Goal: Task Accomplishment & Management: Complete application form

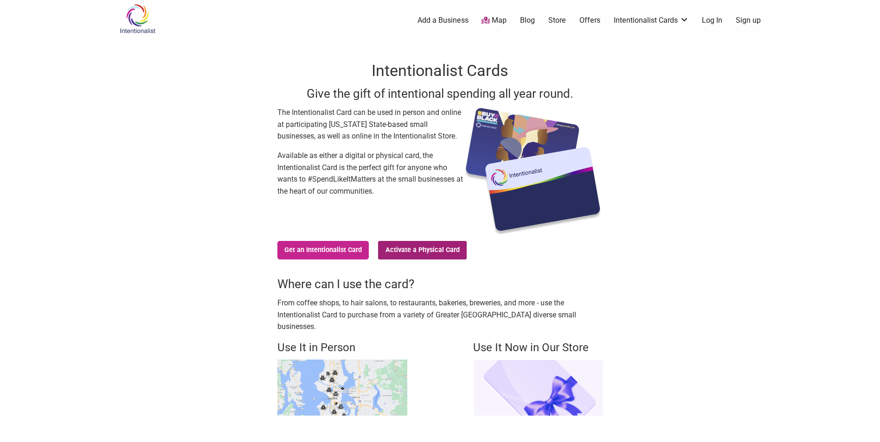
click at [424, 253] on link "Activate a Physical Card" at bounding box center [422, 250] width 89 height 19
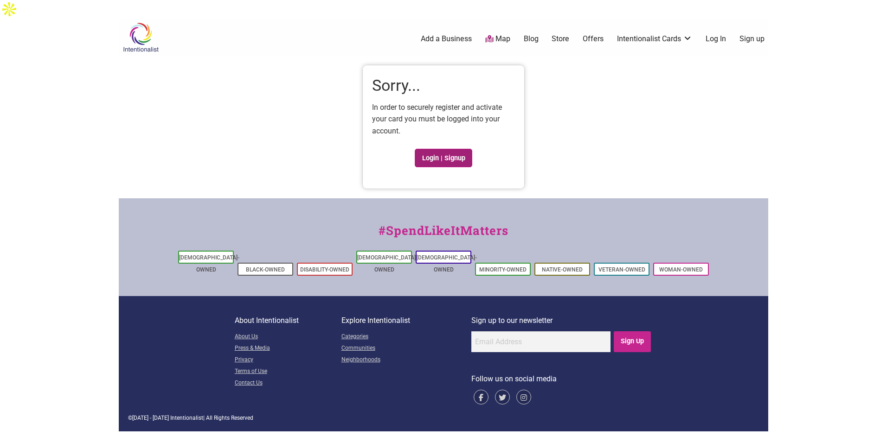
click at [423, 149] on link "Login | Signup" at bounding box center [444, 158] width 58 height 19
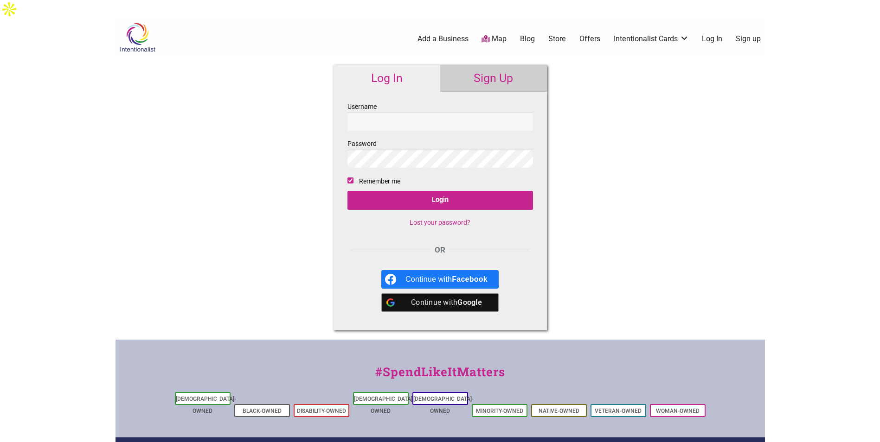
click at [471, 65] on link "Sign Up" at bounding box center [493, 78] width 107 height 27
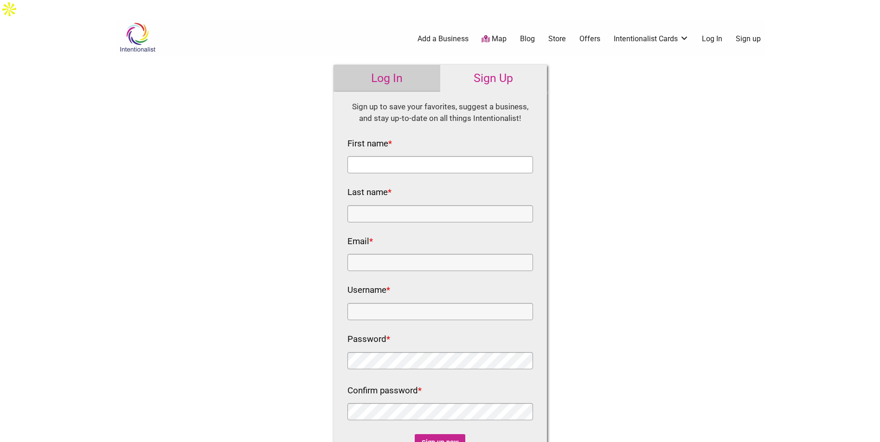
click at [406, 156] on input "First name *" at bounding box center [439, 164] width 185 height 17
type input "Madi"
type input "Huskey"
type input "madi.huskey@gmail.com"
type input "madihuskey"
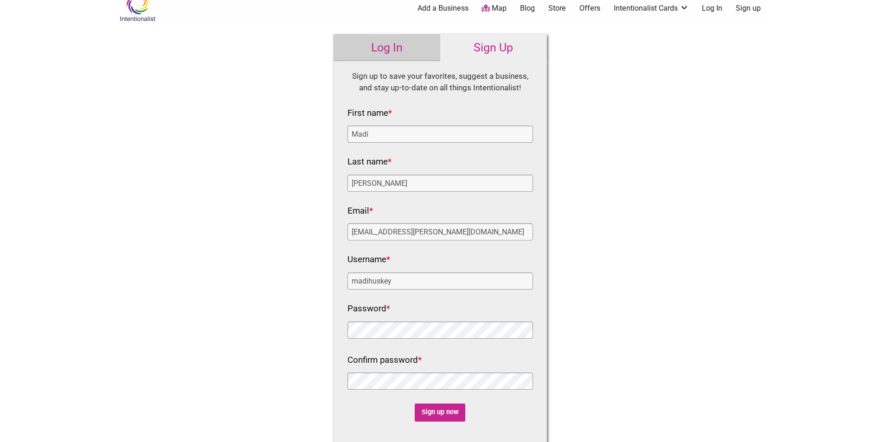
scroll to position [93, 0]
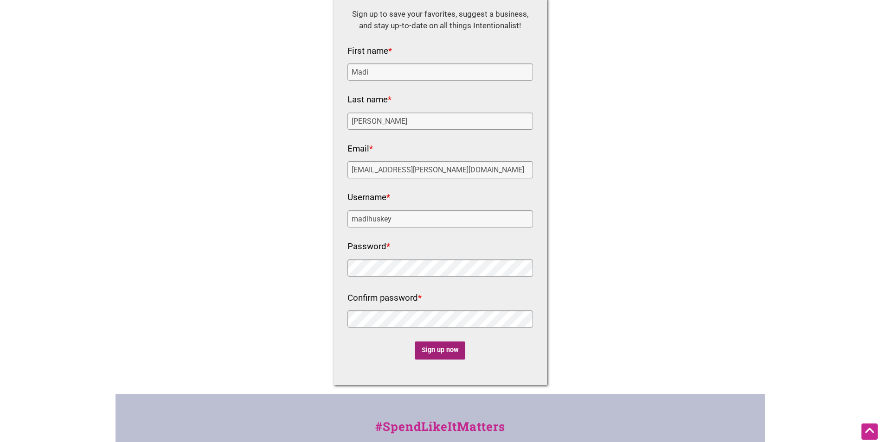
click at [448, 342] on input "Sign up now" at bounding box center [440, 351] width 51 height 18
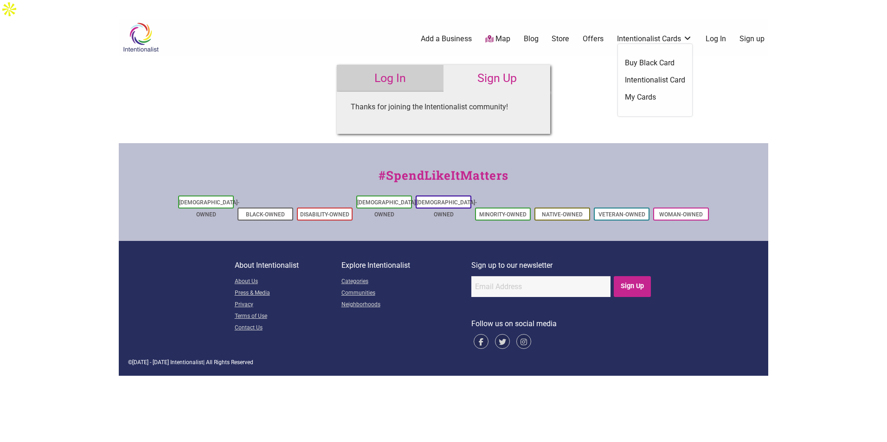
click at [648, 34] on link "Intentionalist Cards" at bounding box center [654, 39] width 75 height 10
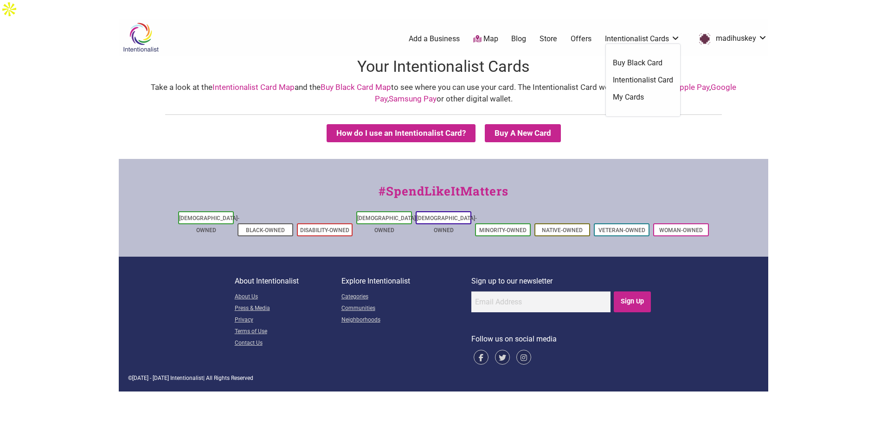
click at [629, 75] on link "Intentionalist Card" at bounding box center [643, 80] width 60 height 10
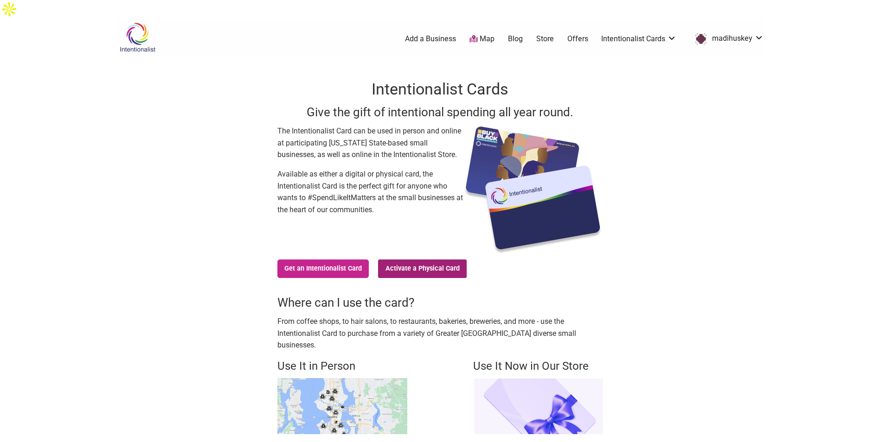
click at [423, 260] on link "Activate a Physical Card" at bounding box center [422, 269] width 89 height 19
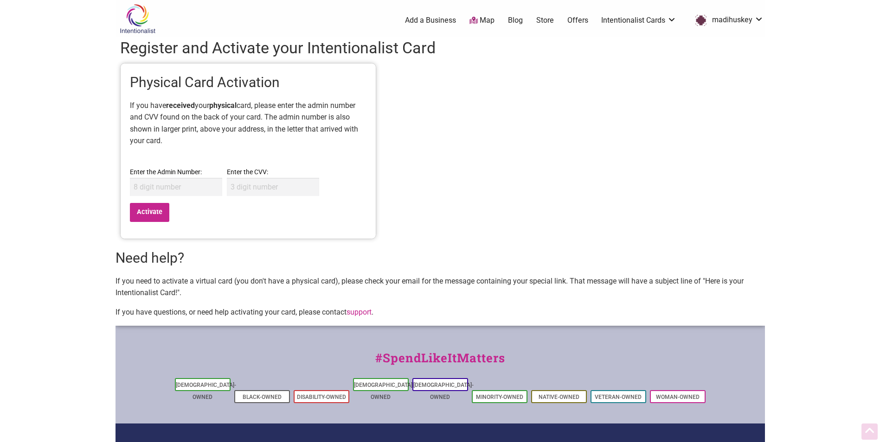
scroll to position [73, 0]
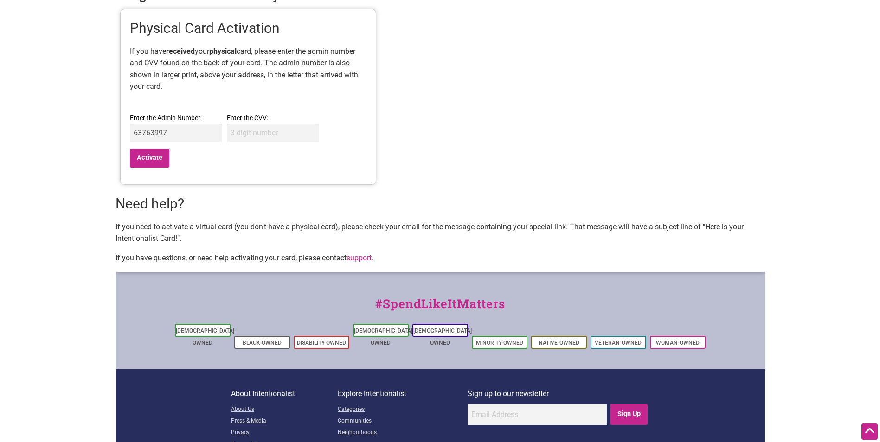
type input "63763997"
click at [235, 124] on input "Enter the CVV:" at bounding box center [273, 133] width 92 height 18
type input "848"
click at [133, 149] on input "Activate" at bounding box center [150, 158] width 40 height 19
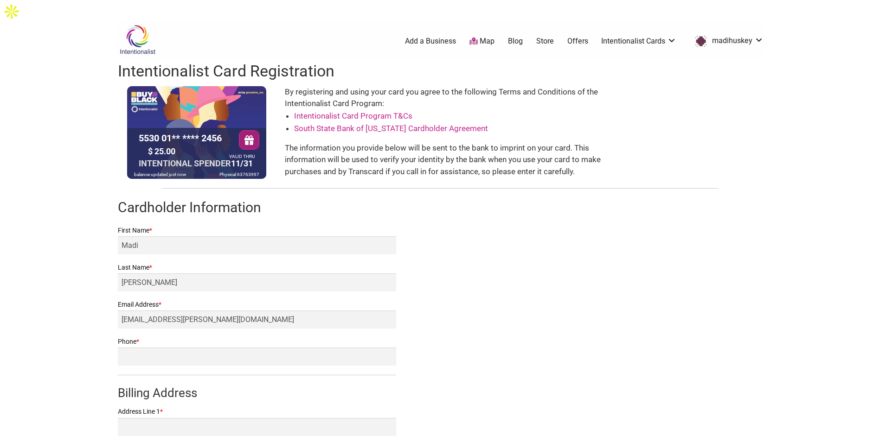
click at [167, 144] on div "$ 25.00" at bounding box center [185, 151] width 79 height 14
click at [173, 144] on div "$ 25.00" at bounding box center [185, 151] width 79 height 14
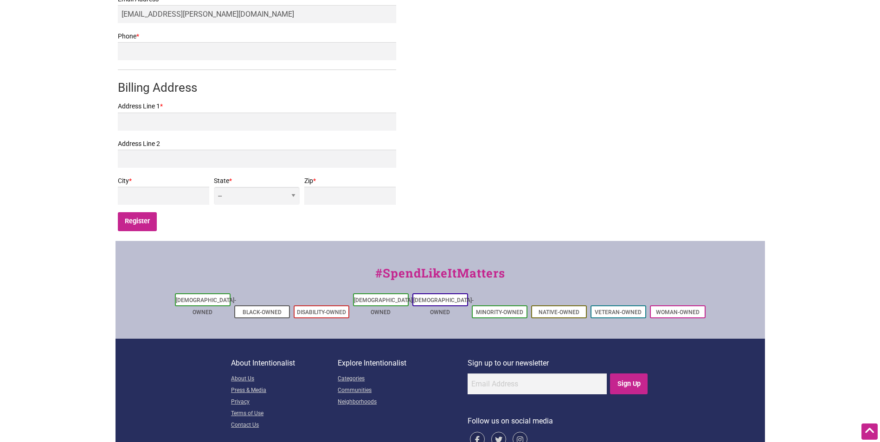
scroll to position [307, 0]
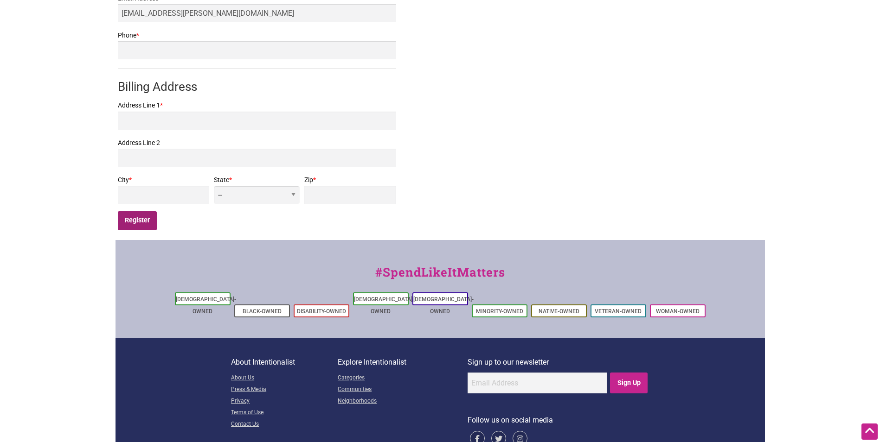
click at [142, 211] on input "Register" at bounding box center [137, 220] width 39 height 19
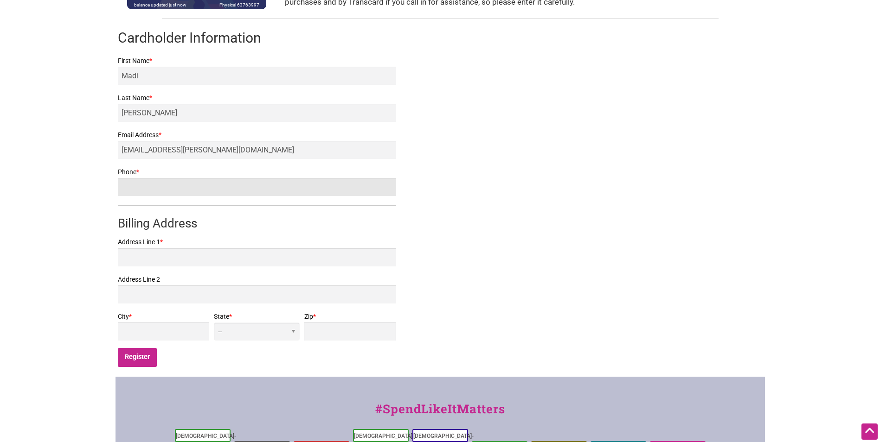
scroll to position [167, 0]
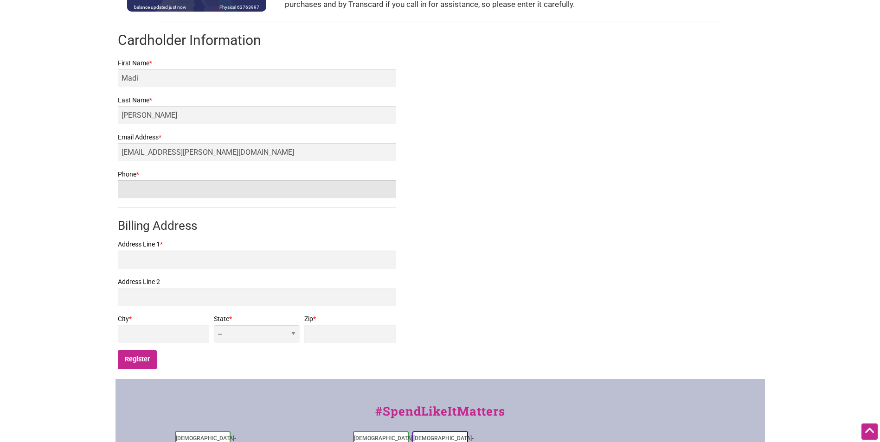
click at [197, 180] on input "Phone *" at bounding box center [257, 189] width 278 height 18
type input "5629726082"
type input "1453 8th St. NE, E8"
type input "Auburn, WA 98002"
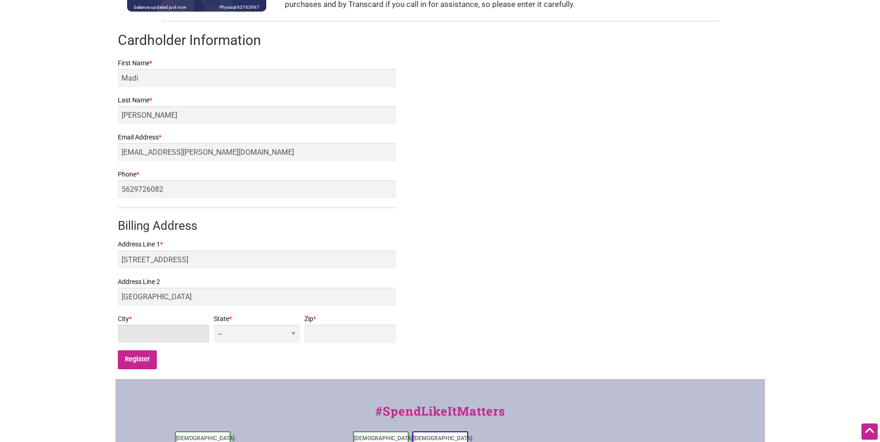
type input "AUBURN"
select select "WA"
type input "98002"
click at [134, 351] on input "Register" at bounding box center [137, 360] width 39 height 19
click at [143, 351] on input "Register" at bounding box center [137, 360] width 39 height 19
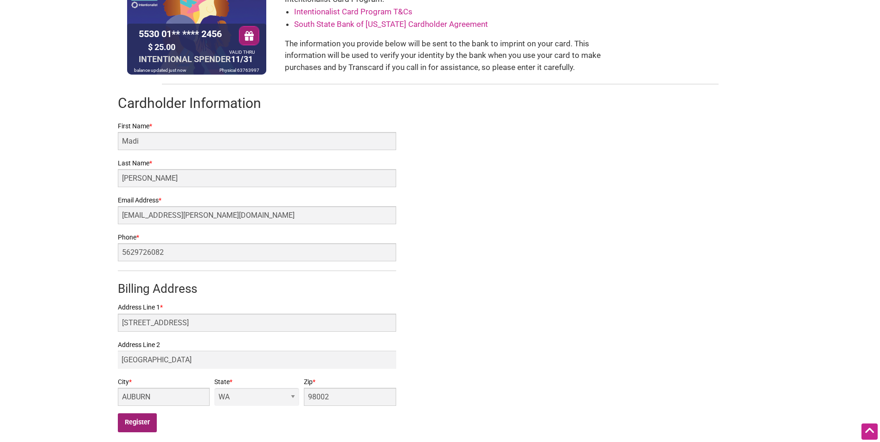
scroll to position [121, 0]
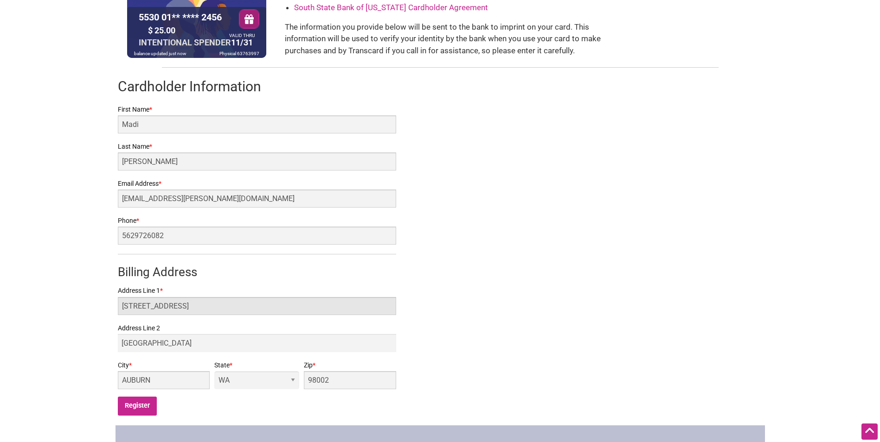
click at [224, 297] on input "1453 8th St. NE, E8" at bounding box center [257, 306] width 278 height 18
type input "1453 8th St. NE,"
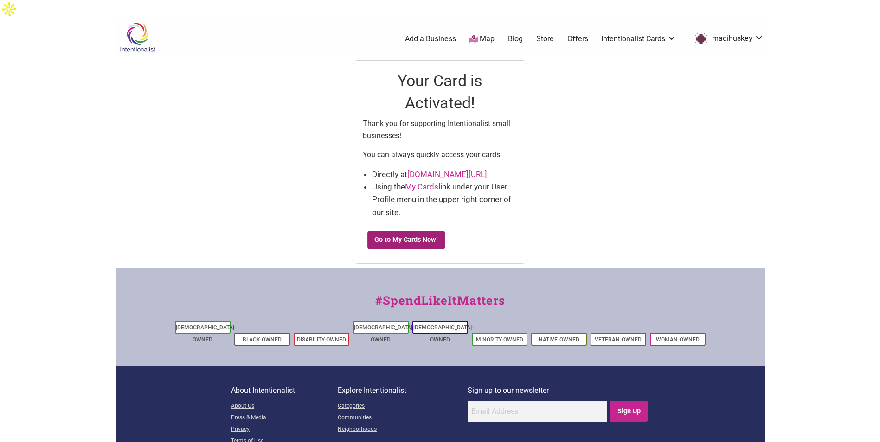
click at [420, 231] on link "Go to My Cards Now!" at bounding box center [406, 240] width 78 height 19
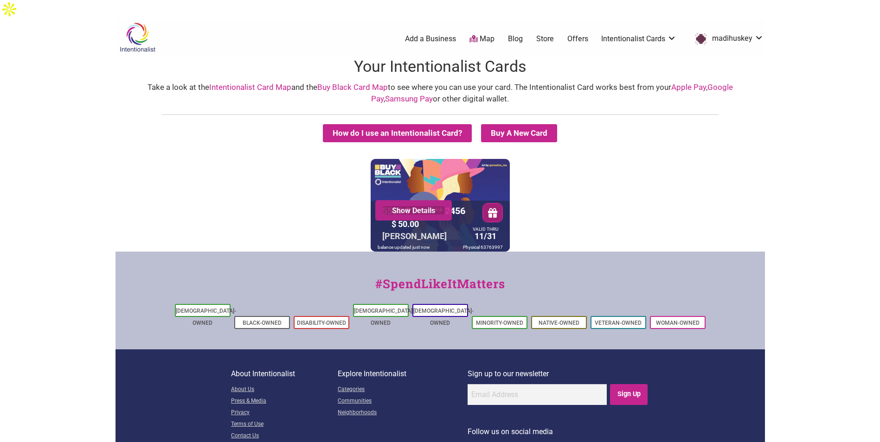
click at [413, 206] on link "Show Details" at bounding box center [413, 210] width 63 height 9
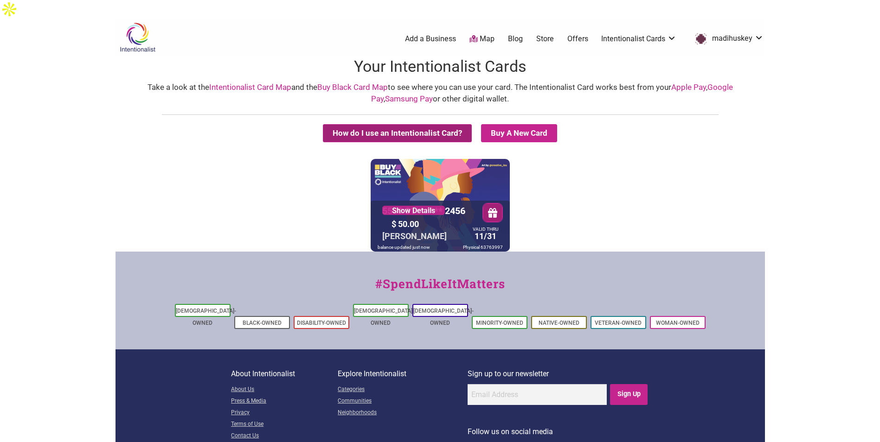
click at [430, 124] on button "How do I use an Intentionalist Card?" at bounding box center [397, 133] width 149 height 18
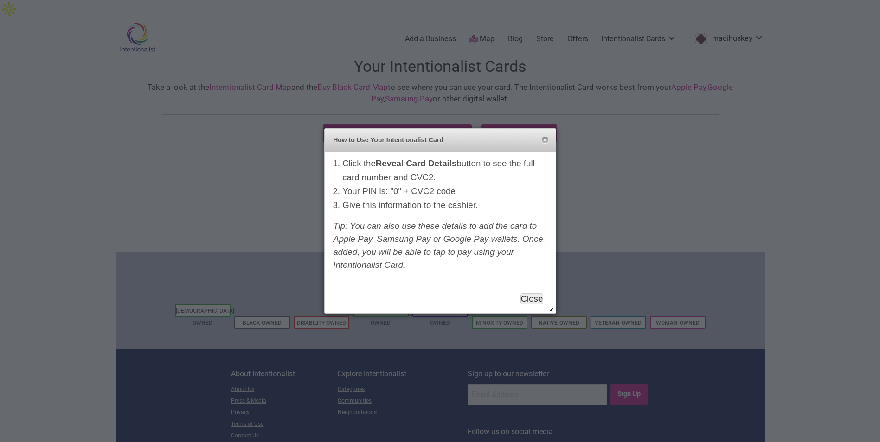
click at [531, 299] on button "Close" at bounding box center [531, 299] width 23 height 11
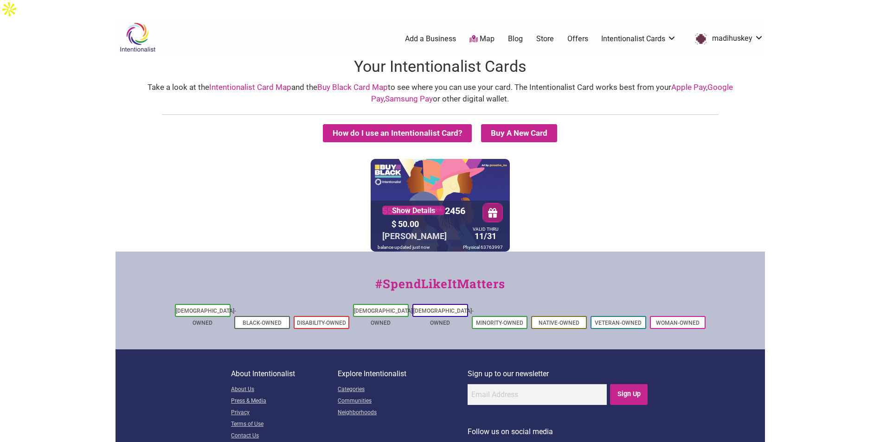
click at [486, 203] on button "button" at bounding box center [492, 212] width 20 height 19
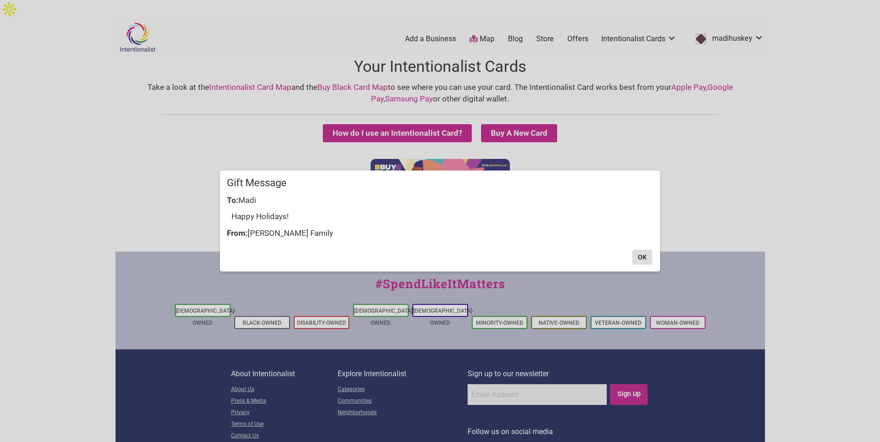
click at [648, 256] on button "OK" at bounding box center [642, 257] width 20 height 15
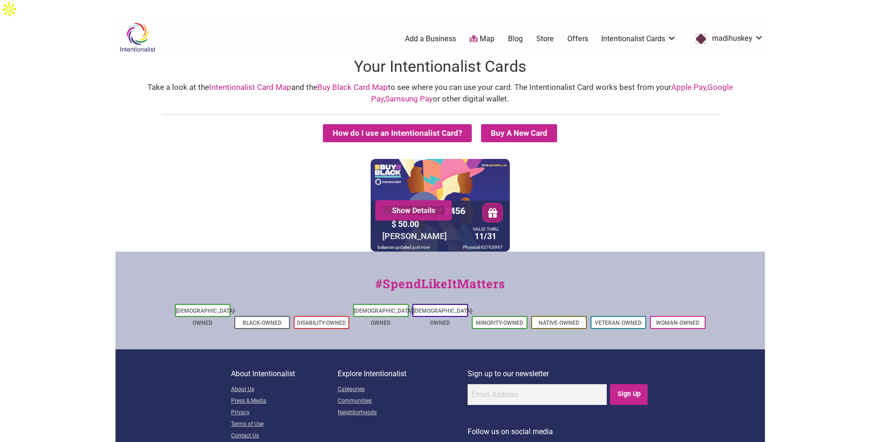
click at [422, 206] on link "Show Details" at bounding box center [413, 210] width 63 height 9
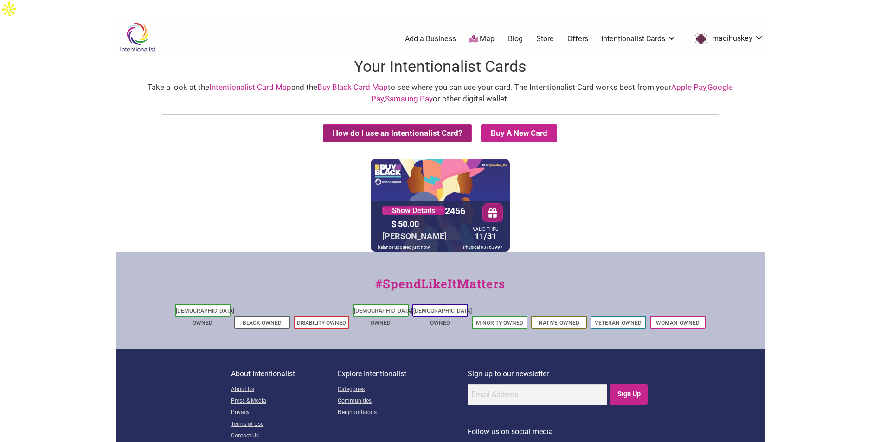
click at [433, 124] on button "How do I use an Intentionalist Card?" at bounding box center [397, 133] width 149 height 18
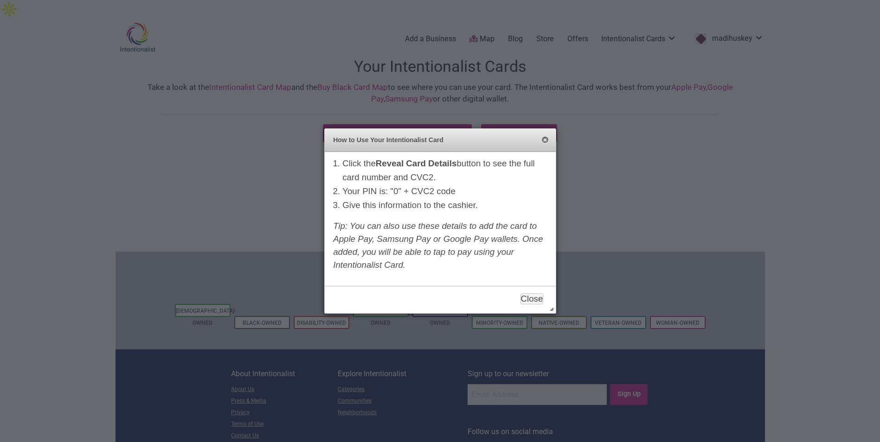
click at [542, 141] on button "Close" at bounding box center [544, 140] width 7 height 7
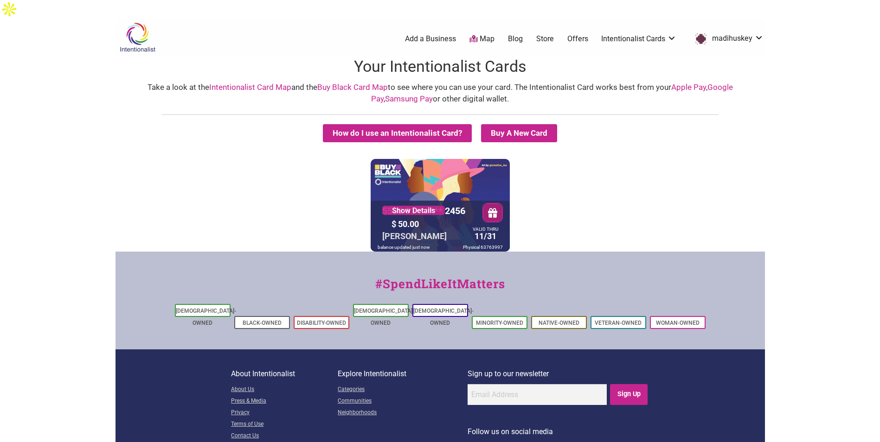
click at [266, 83] on link "Intentionalist Card Map" at bounding box center [250, 87] width 82 height 9
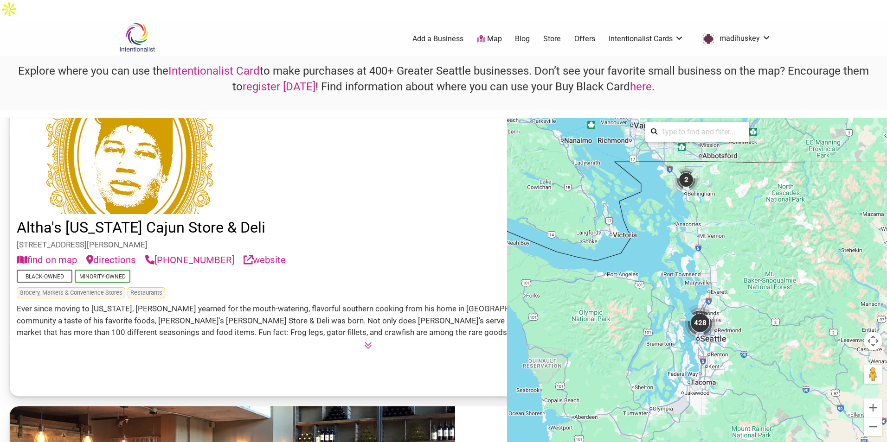
scroll to position [649, 0]
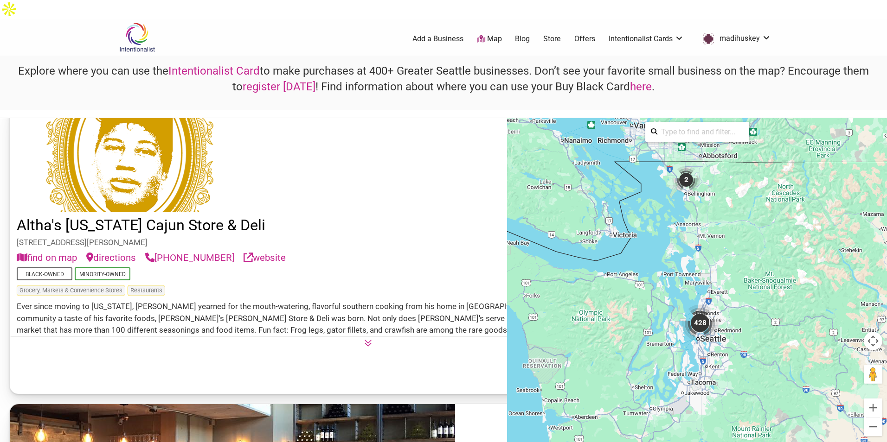
click at [89, 220] on link "Altha's [US_STATE] Cajun Store & Deli" at bounding box center [141, 226] width 249 height 18
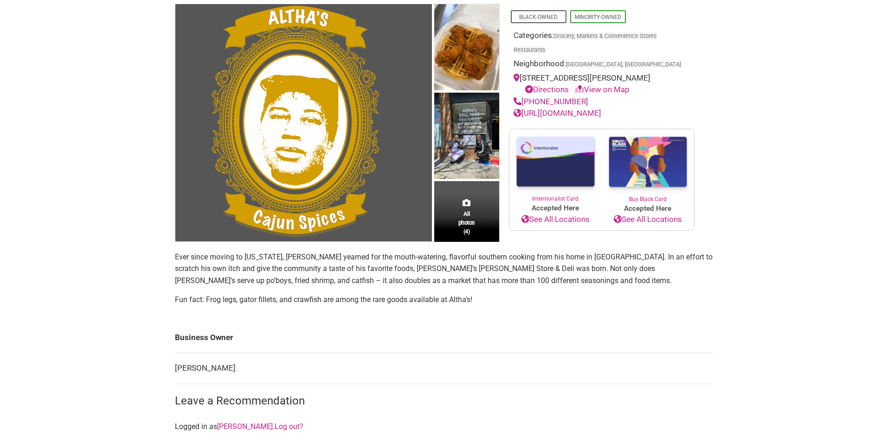
scroll to position [93, 0]
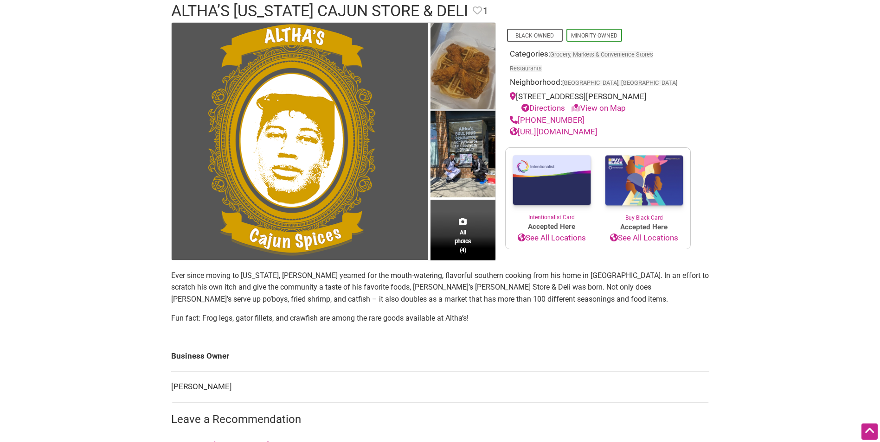
click at [480, 52] on img at bounding box center [462, 67] width 65 height 89
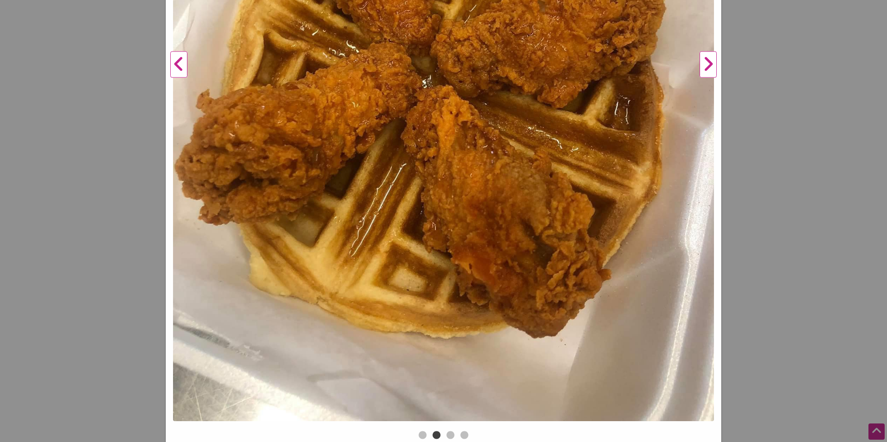
scroll to position [433, 0]
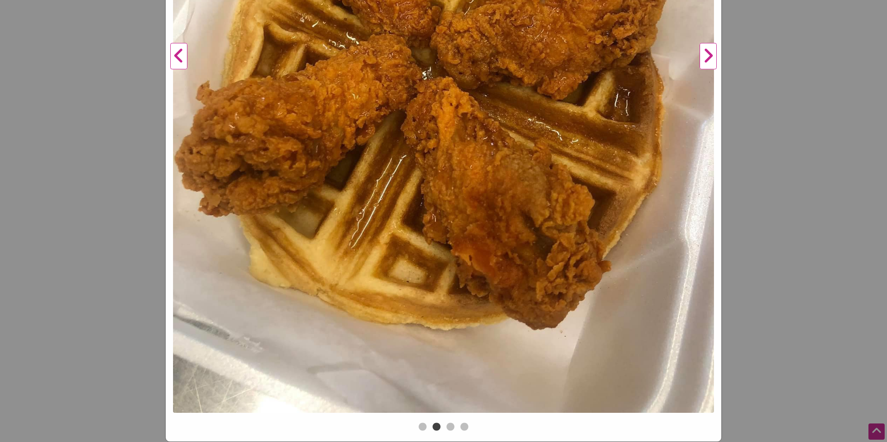
click at [703, 58] on button "Next" at bounding box center [708, 56] width 26 height 729
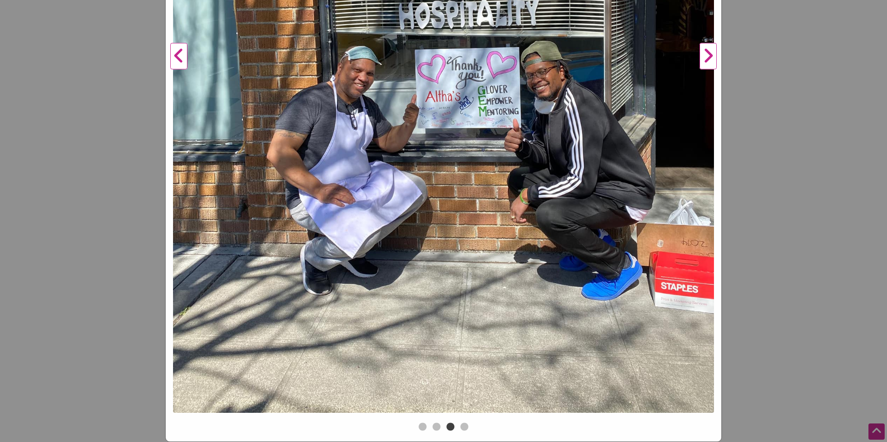
click at [704, 58] on button "Next" at bounding box center [708, 56] width 26 height 729
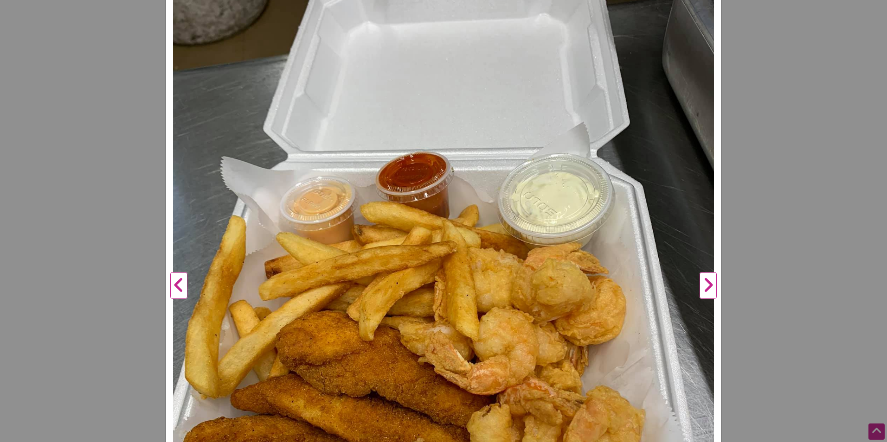
scroll to position [201, 0]
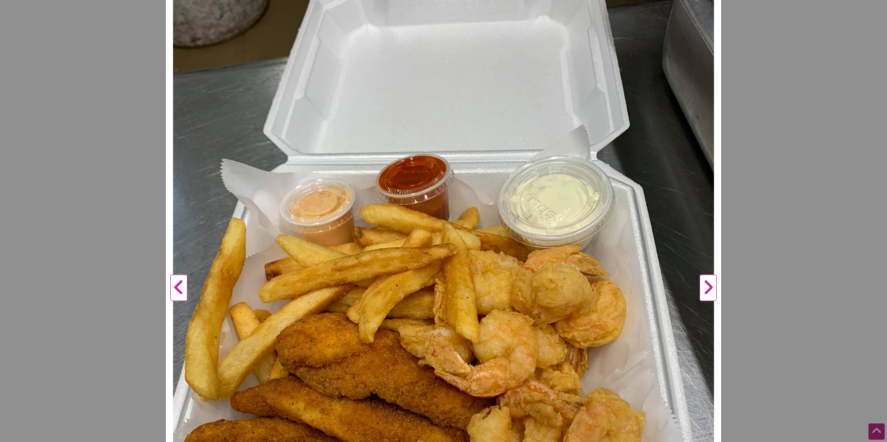
click at [706, 283] on button "Next" at bounding box center [708, 288] width 26 height 729
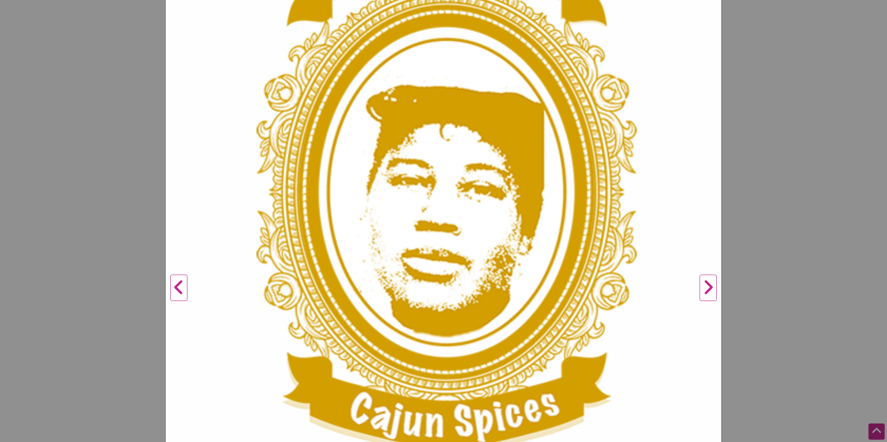
click at [705, 283] on button "Next" at bounding box center [708, 288] width 26 height 729
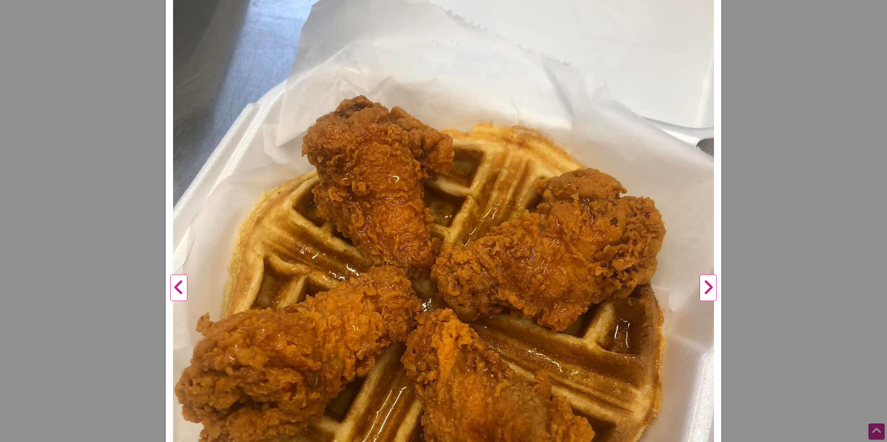
drag, startPoint x: 705, startPoint y: 282, endPoint x: 701, endPoint y: 272, distance: 11.0
click at [703, 278] on button "Next" at bounding box center [708, 288] width 26 height 729
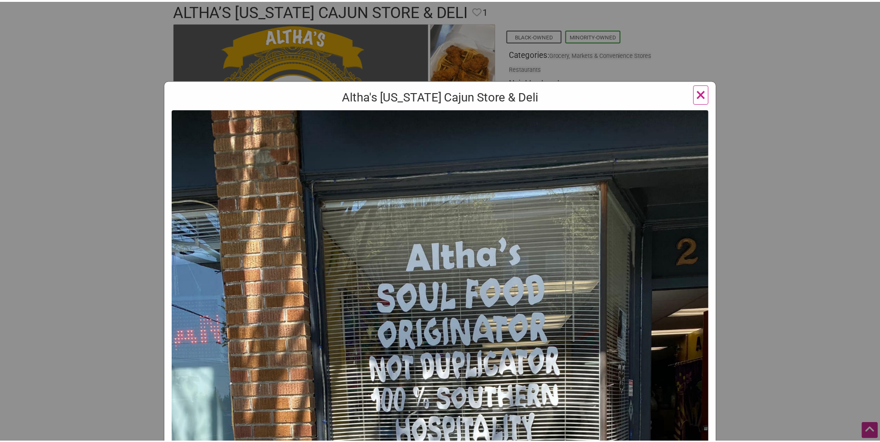
scroll to position [0, 0]
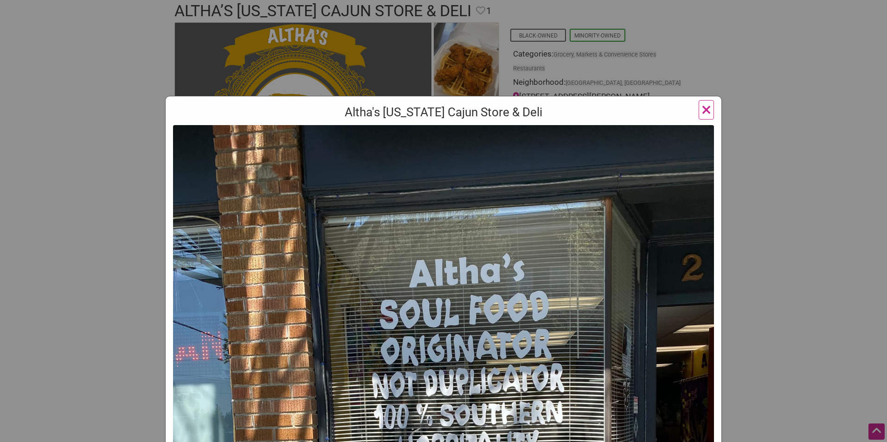
click at [701, 110] on span "×" at bounding box center [706, 110] width 10 height 22
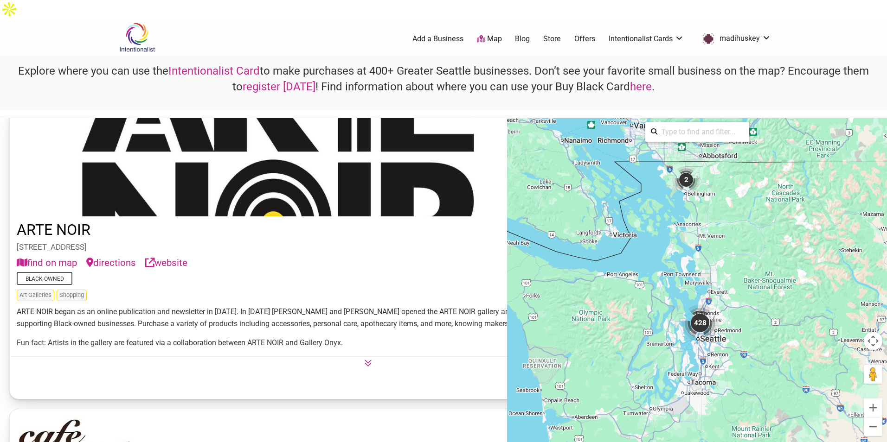
scroll to position [1577, 0]
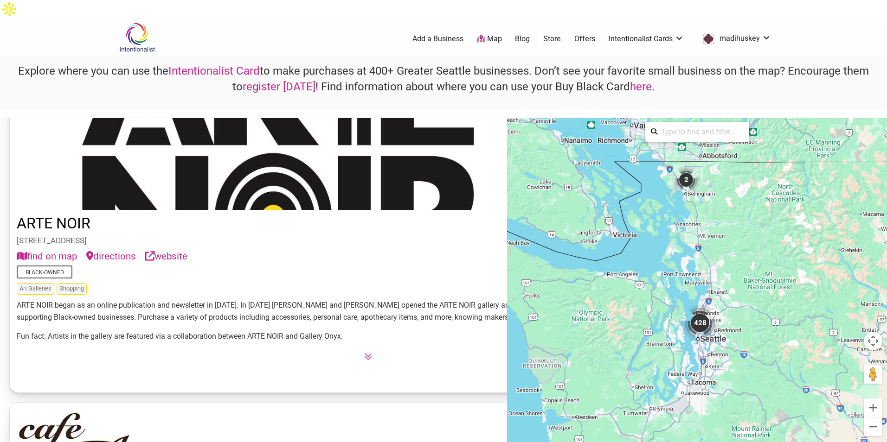
click at [99, 361] on button at bounding box center [368, 355] width 716 height 11
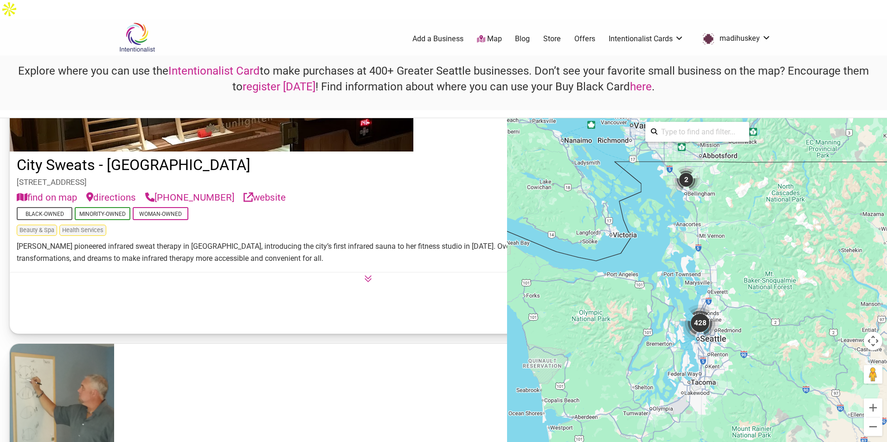
scroll to position [9367, 0]
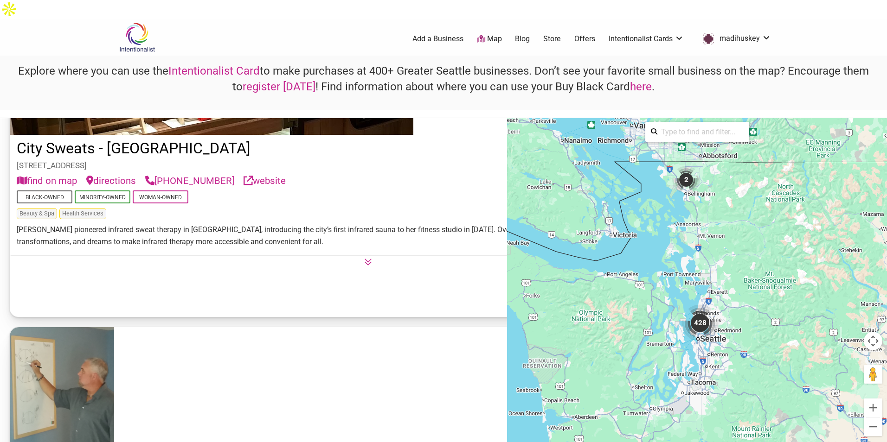
click at [364, 266] on icon at bounding box center [368, 262] width 8 height 8
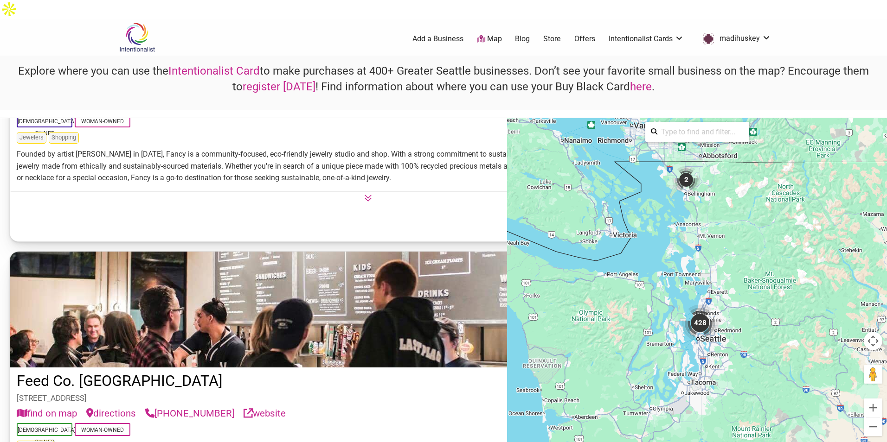
scroll to position [14793, 0]
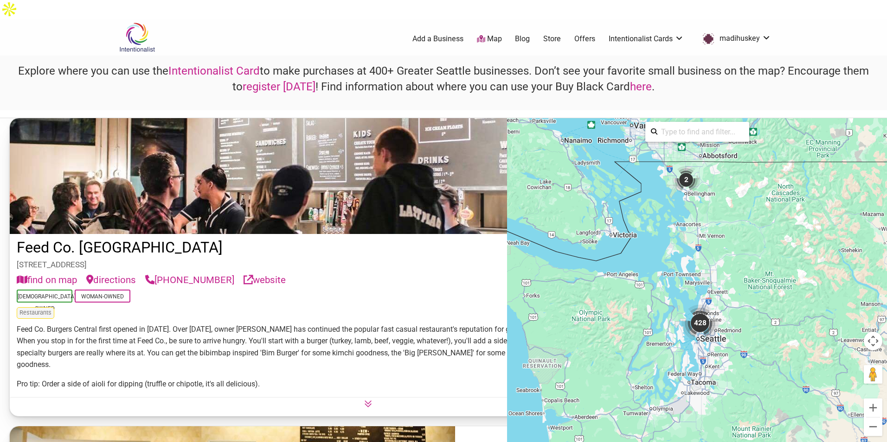
click at [494, 34] on link "Map" at bounding box center [489, 39] width 25 height 11
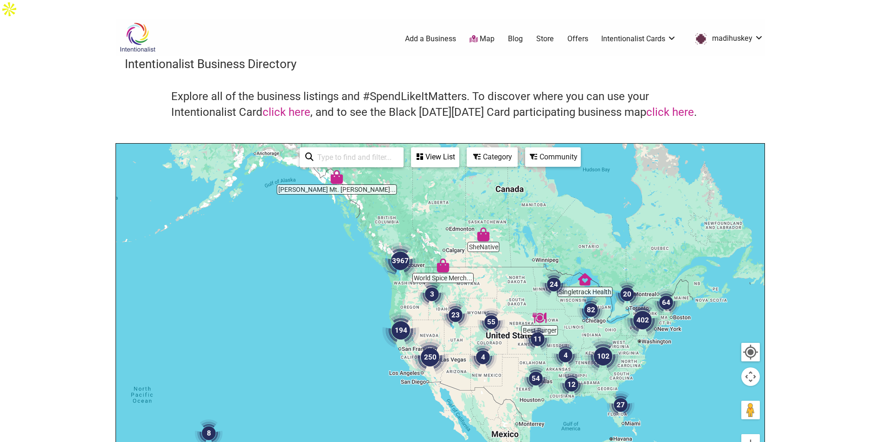
click at [403, 313] on img "194" at bounding box center [400, 330] width 45 height 45
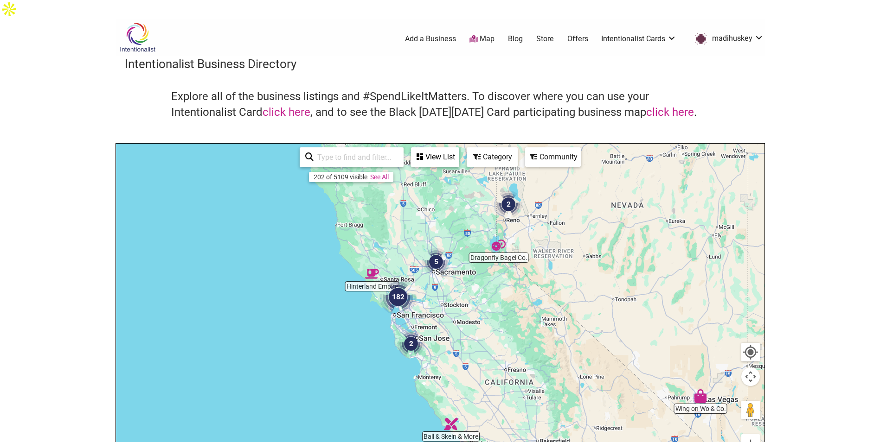
click at [402, 297] on img "182" at bounding box center [398, 297] width 45 height 45
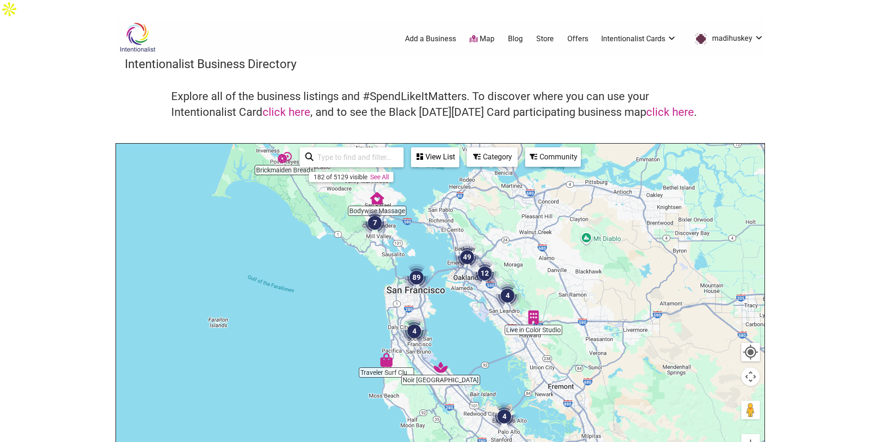
click at [417, 264] on img "89" at bounding box center [416, 277] width 35 height 35
